Goal: Transaction & Acquisition: Purchase product/service

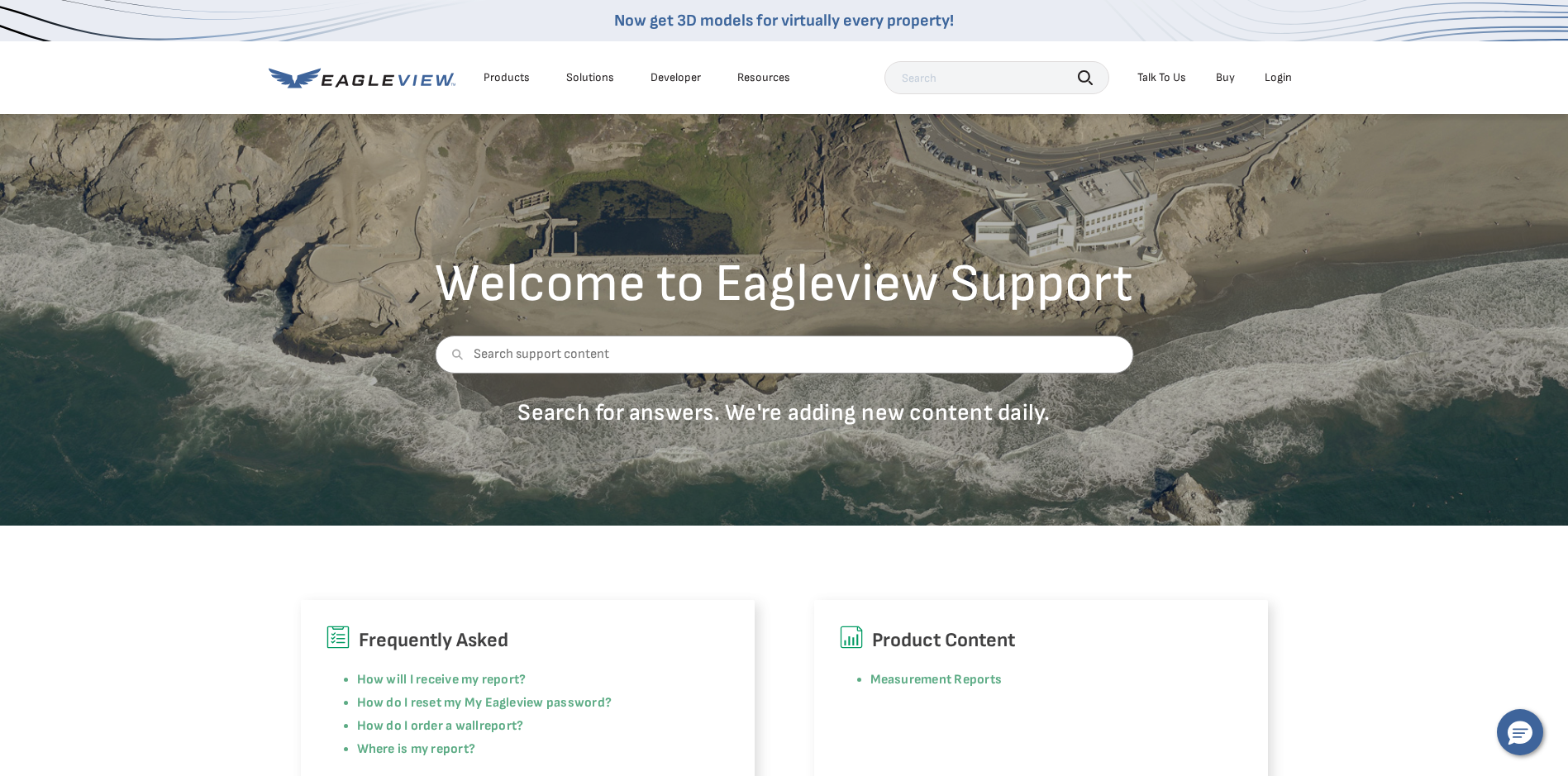
click at [1278, 75] on div "Login" at bounding box center [1278, 78] width 28 height 15
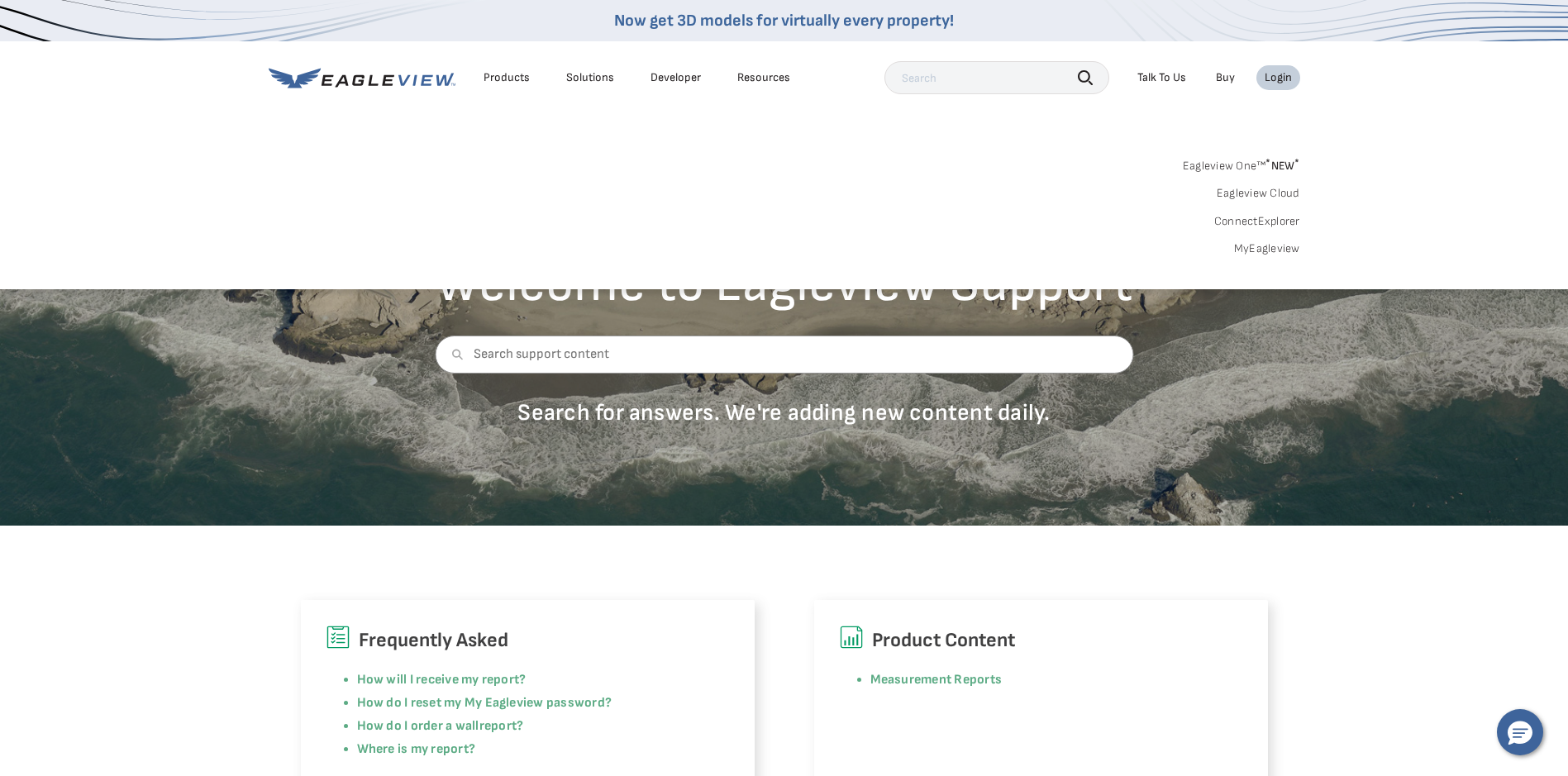
click at [1271, 256] on link "MyEagleview" at bounding box center [1266, 249] width 66 height 15
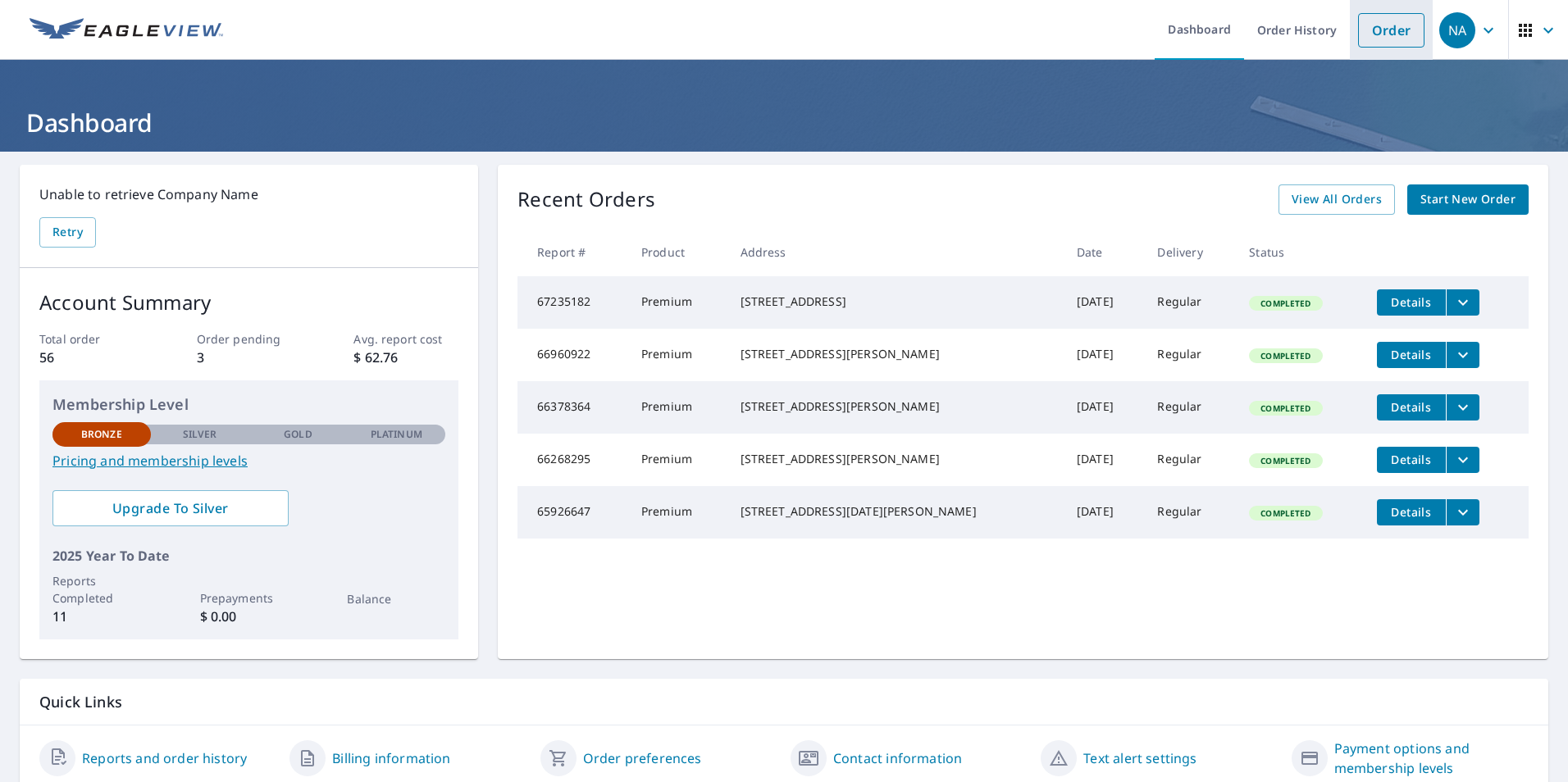
click at [1378, 33] on link "Order" at bounding box center [1392, 30] width 67 height 34
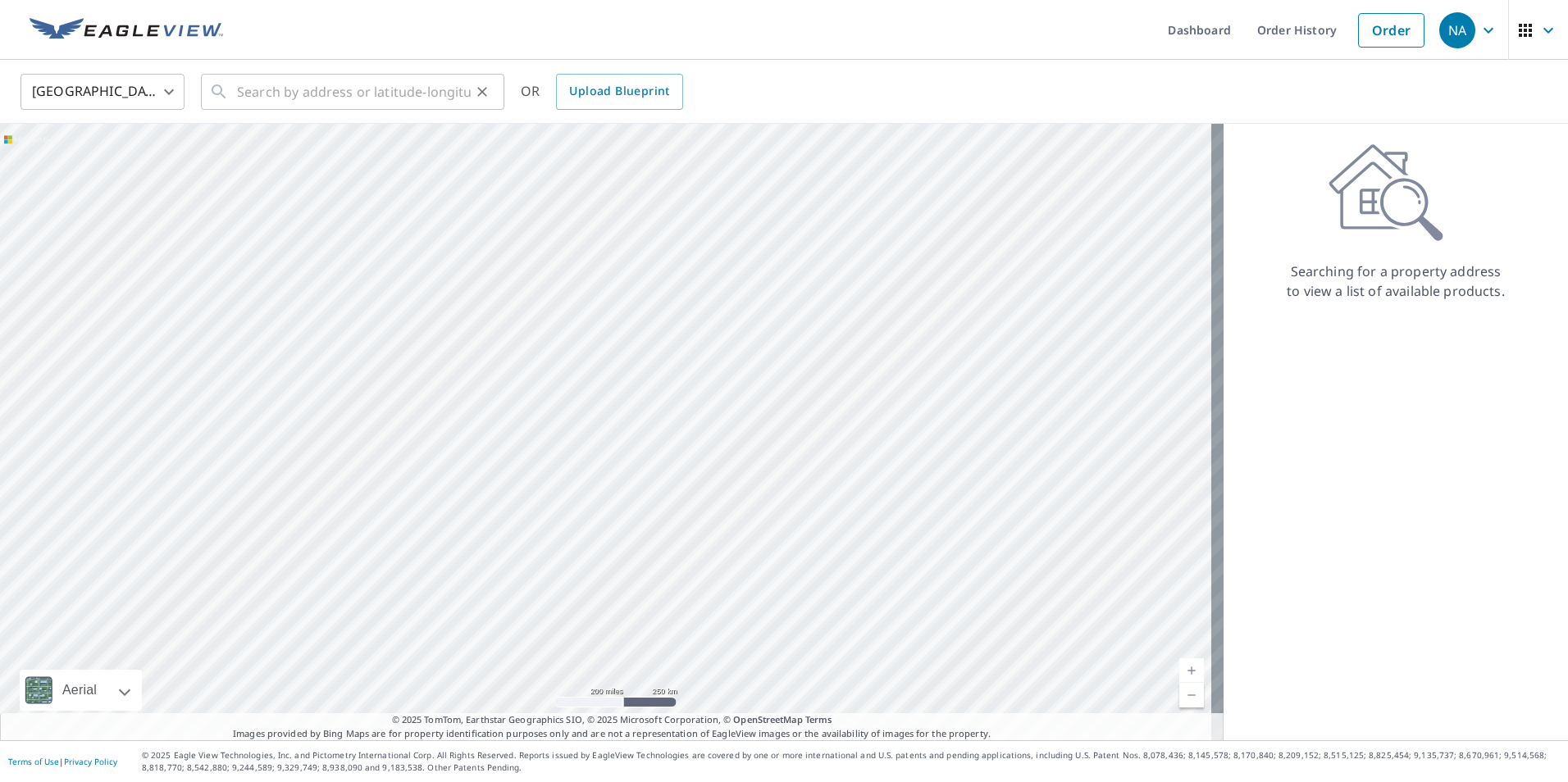
click at [230, 95] on div "​" at bounding box center [352, 92] width 304 height 36
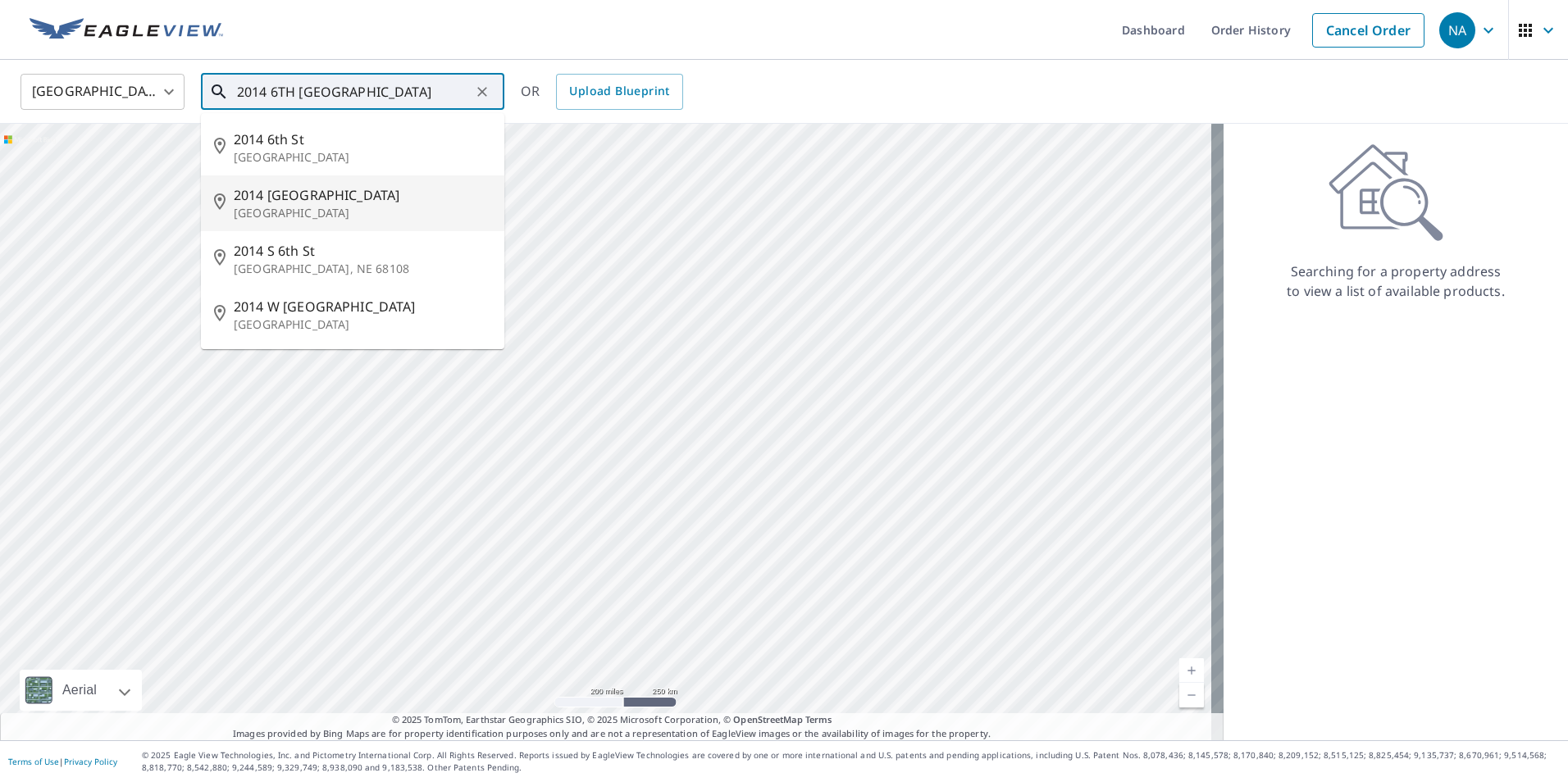
click at [273, 208] on p "Minneapolis, MN 55418" at bounding box center [362, 213] width 257 height 17
type input "2014 6th St NE Minneapolis, MN 55418"
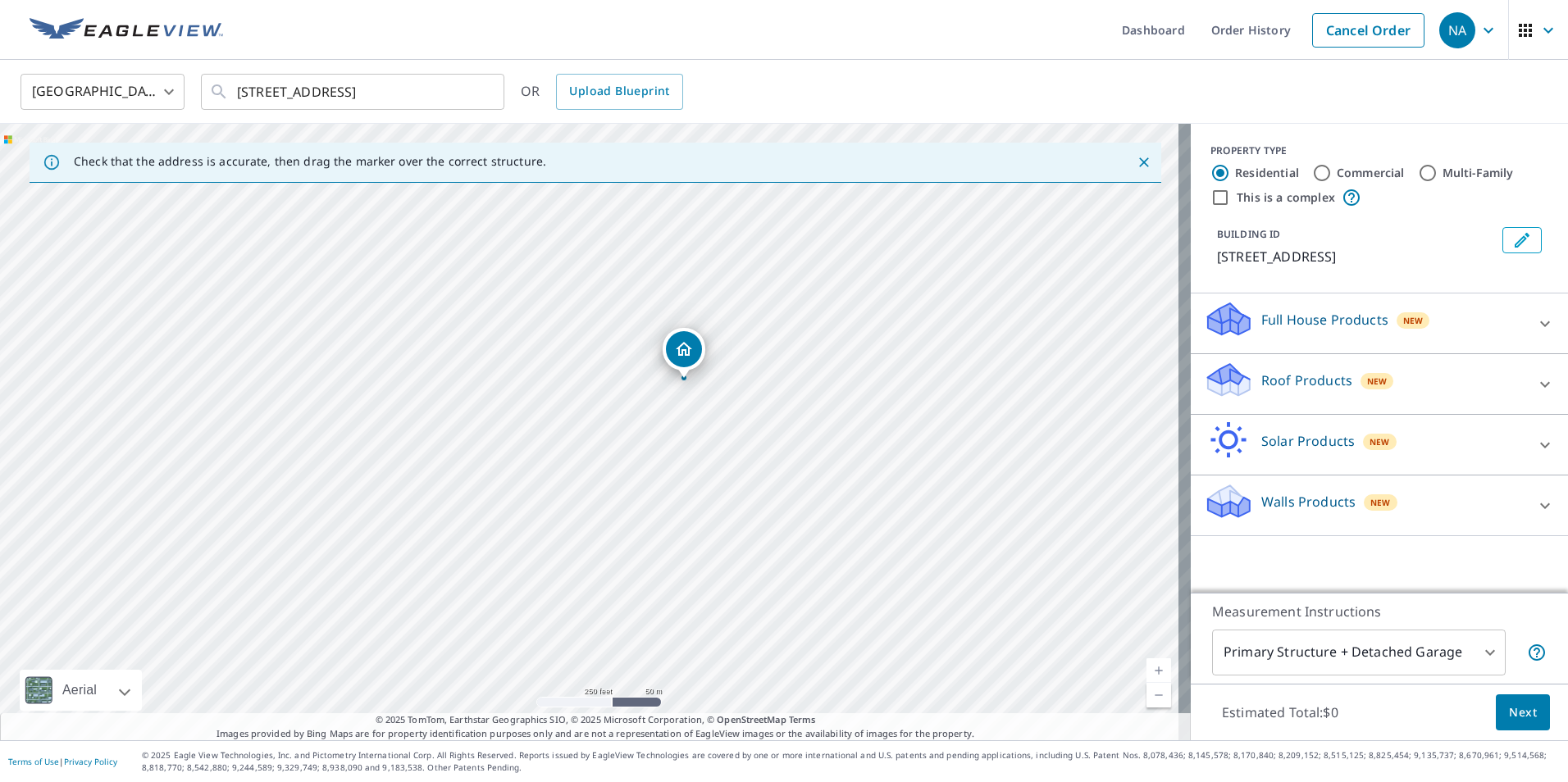
click at [1367, 376] on span "New" at bounding box center [1377, 381] width 21 height 13
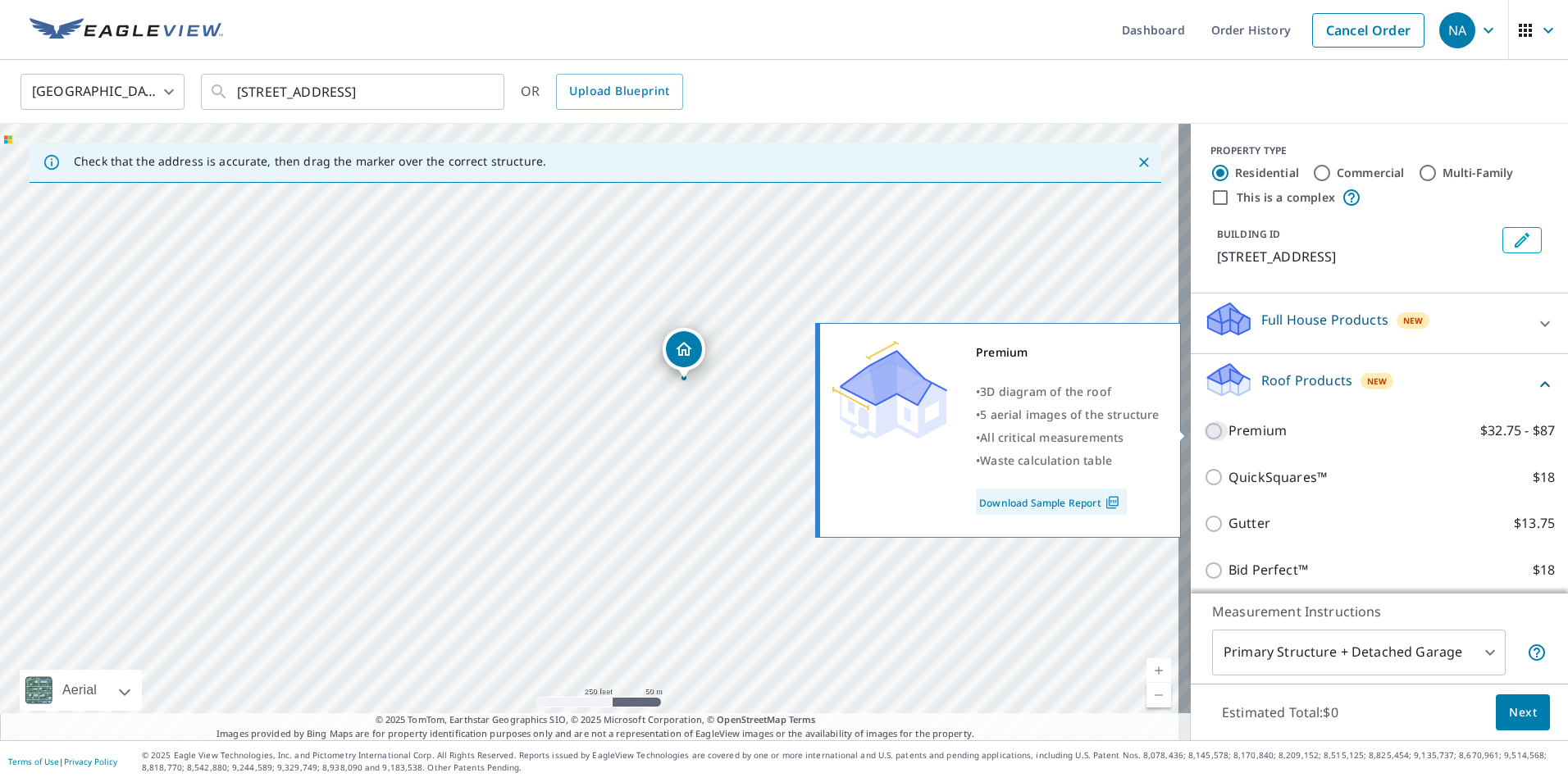
click at [1204, 429] on input "Premium $32.75 - $87" at bounding box center [1217, 432] width 25 height 20
checkbox input "true"
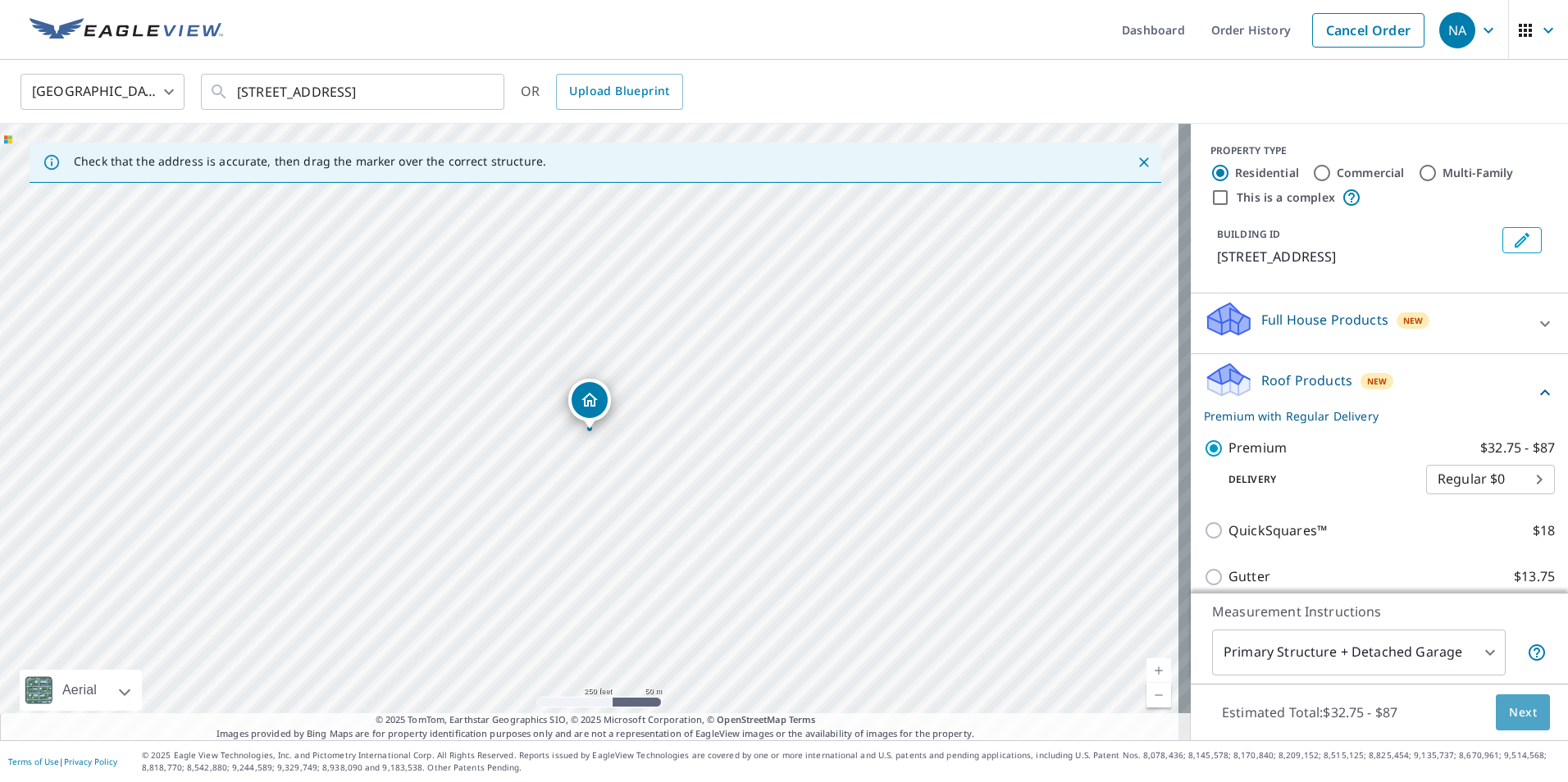
click at [1526, 711] on button "Next" at bounding box center [1523, 713] width 54 height 37
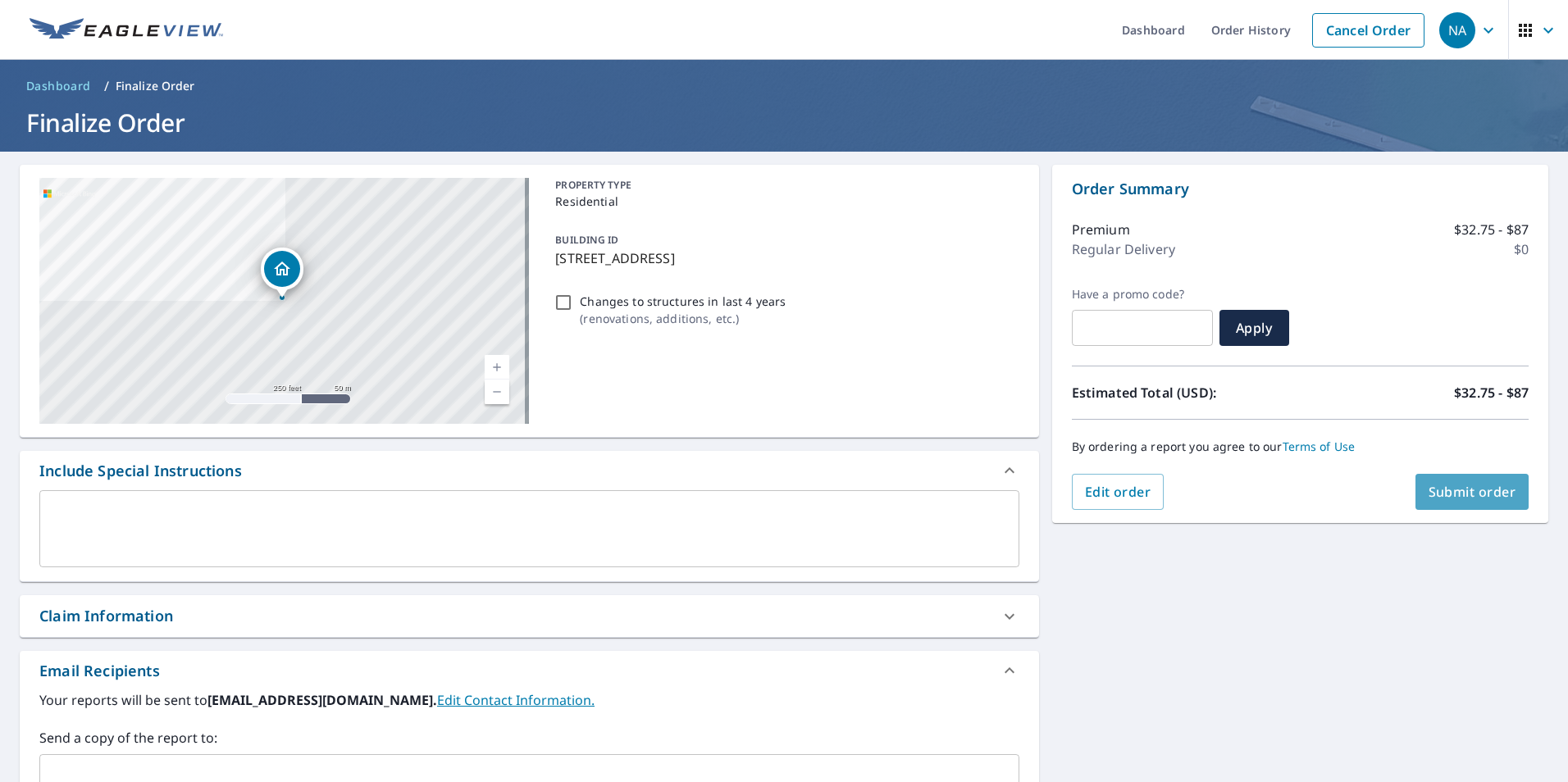
click at [1445, 494] on span "Submit order" at bounding box center [1472, 492] width 87 height 18
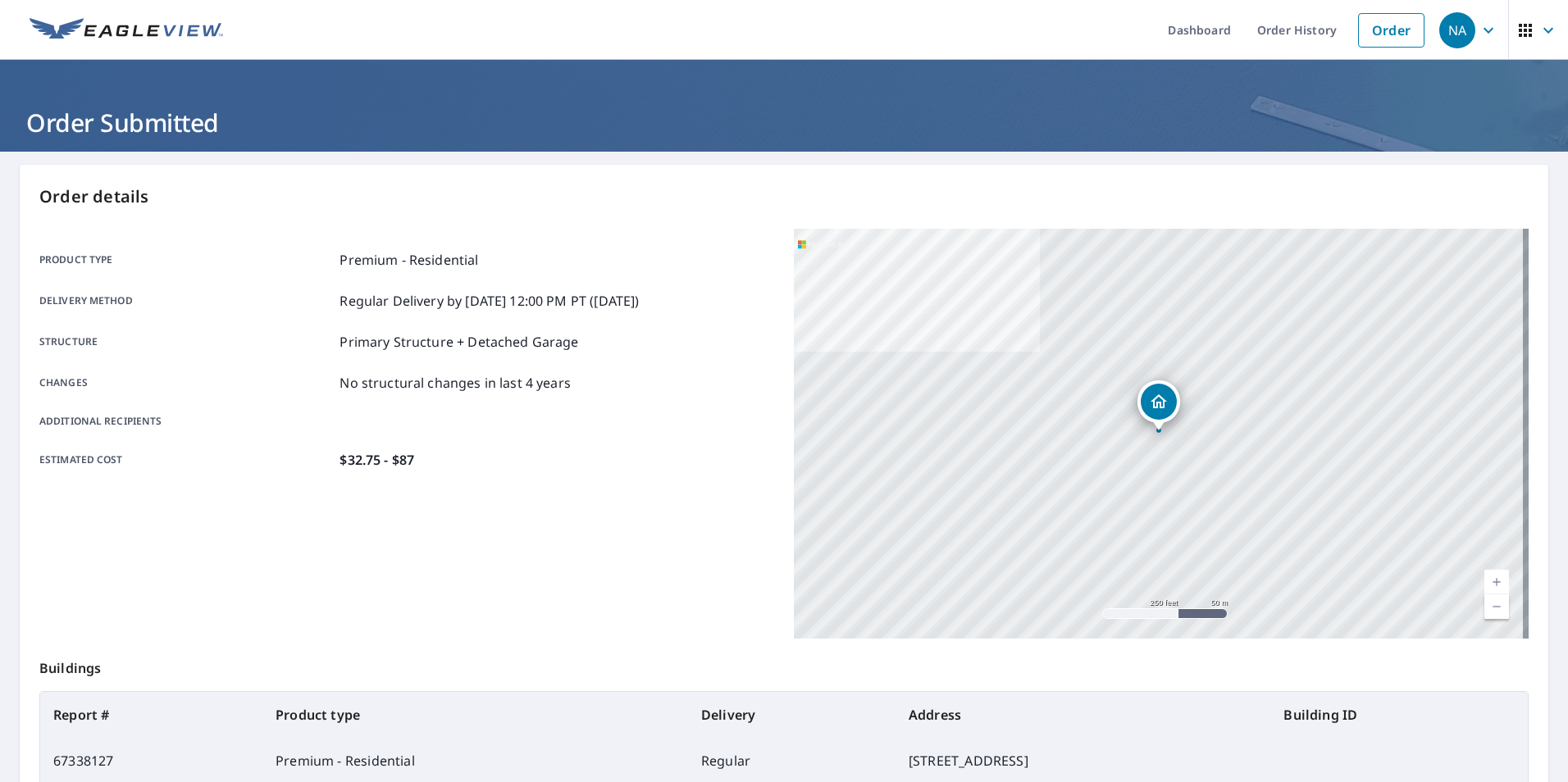
click at [1479, 35] on icon "button" at bounding box center [1489, 31] width 20 height 20
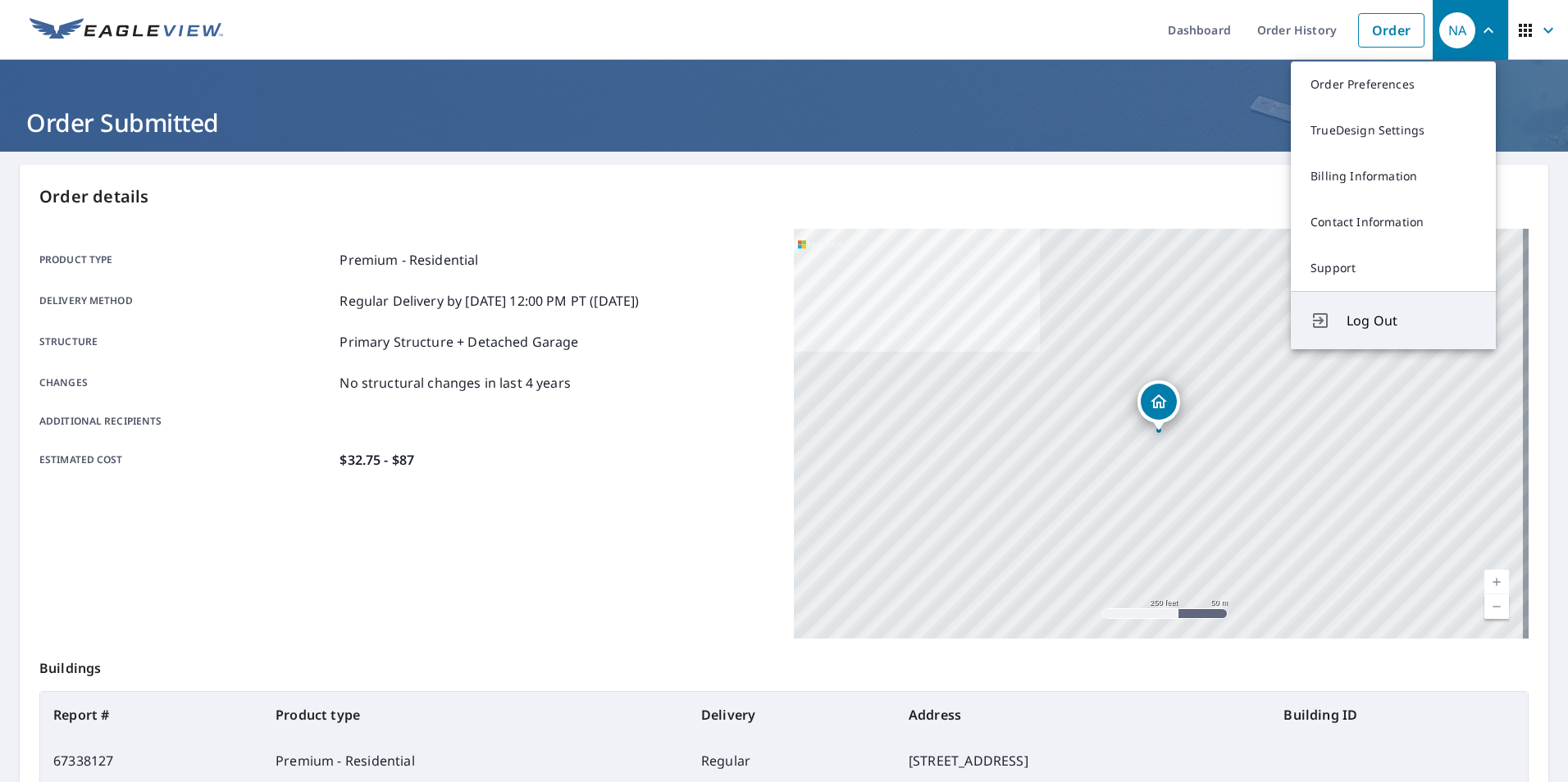
click at [1368, 324] on span "Log Out" at bounding box center [1412, 321] width 130 height 20
